Goal: Navigation & Orientation: Find specific page/section

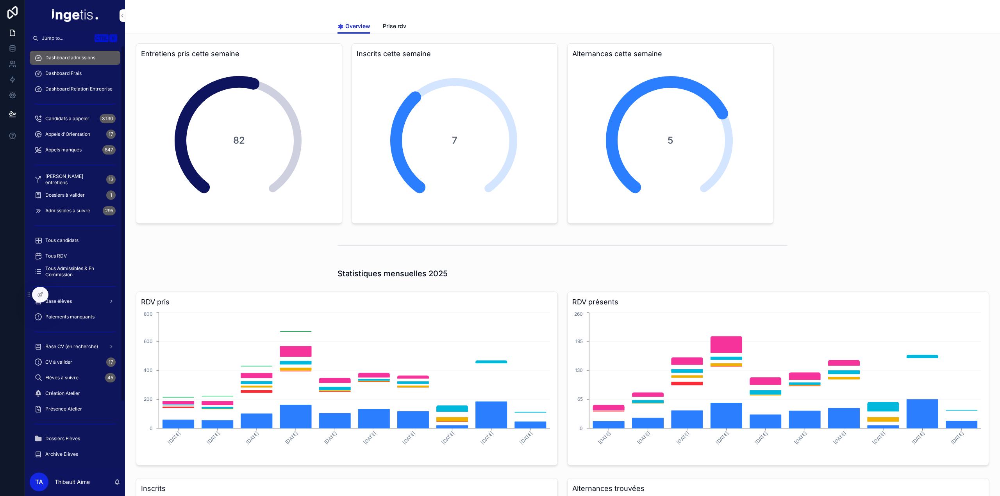
click at [82, 70] on div "Dashboard Frais" at bounding box center [74, 73] width 81 height 12
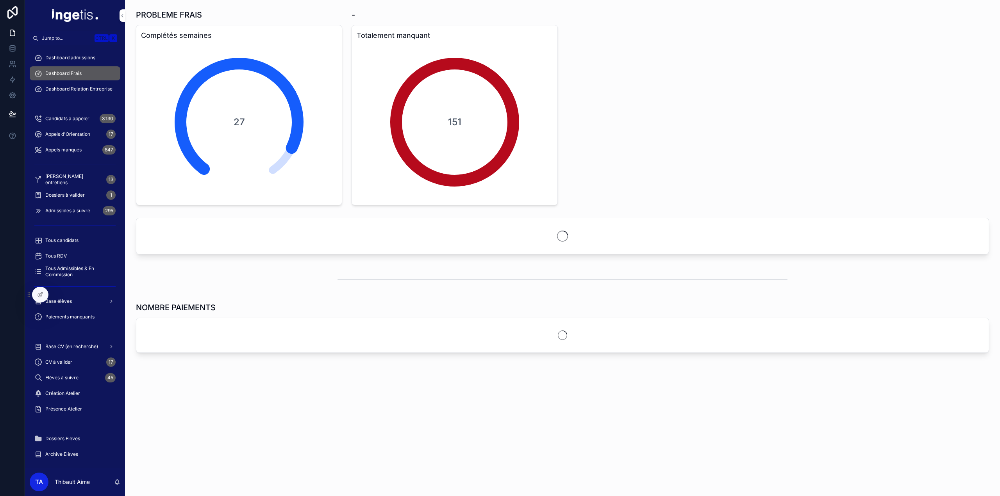
click at [89, 55] on span "Dashboard admissions" at bounding box center [70, 58] width 50 height 6
